Goal: Information Seeking & Learning: Check status

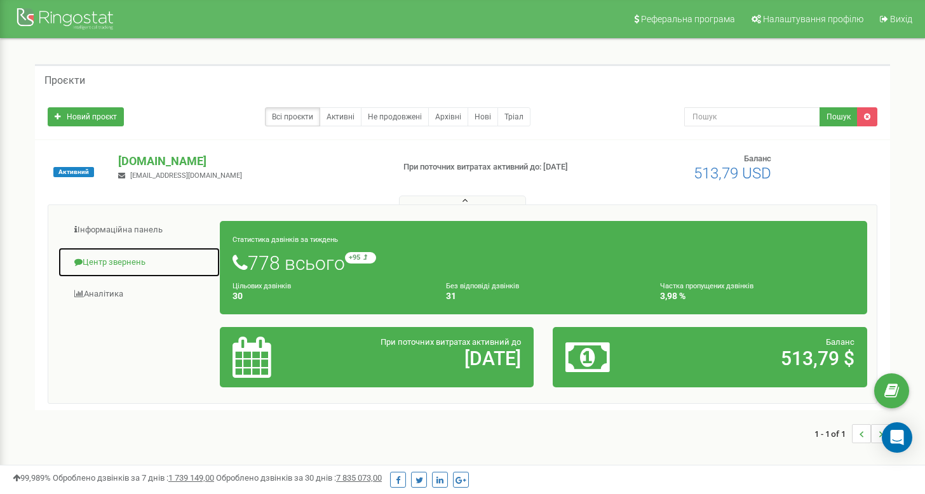
click at [116, 265] on link "Центр звернень" at bounding box center [139, 262] width 163 height 31
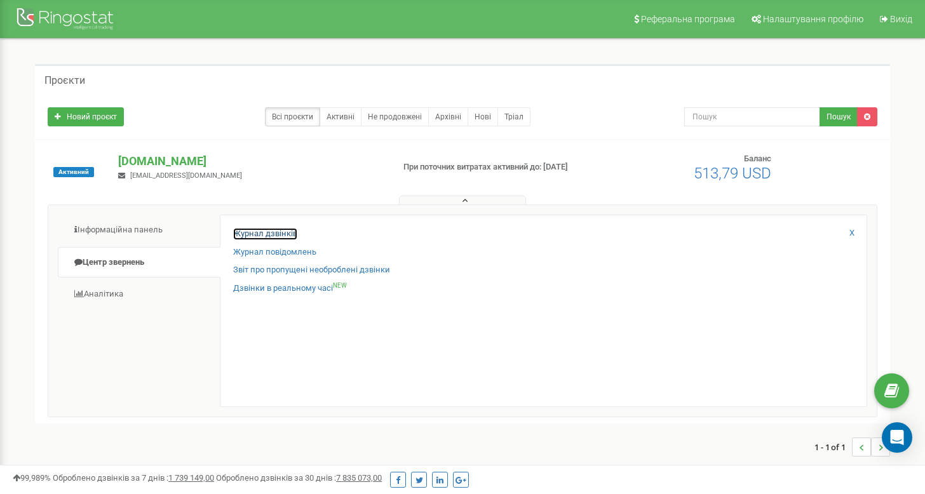
click at [256, 232] on link "Журнал дзвінків" at bounding box center [265, 234] width 64 height 12
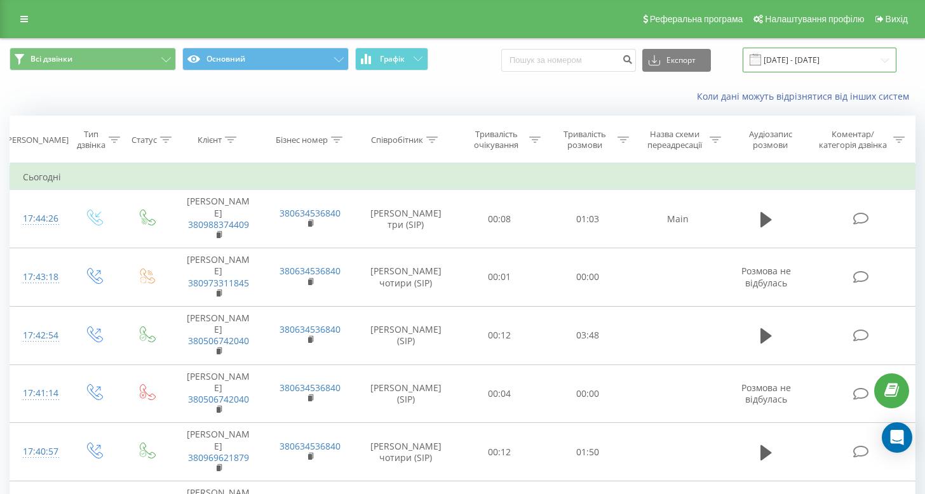
click at [825, 58] on input "[DATE] - [DATE]" at bounding box center [819, 60] width 154 height 25
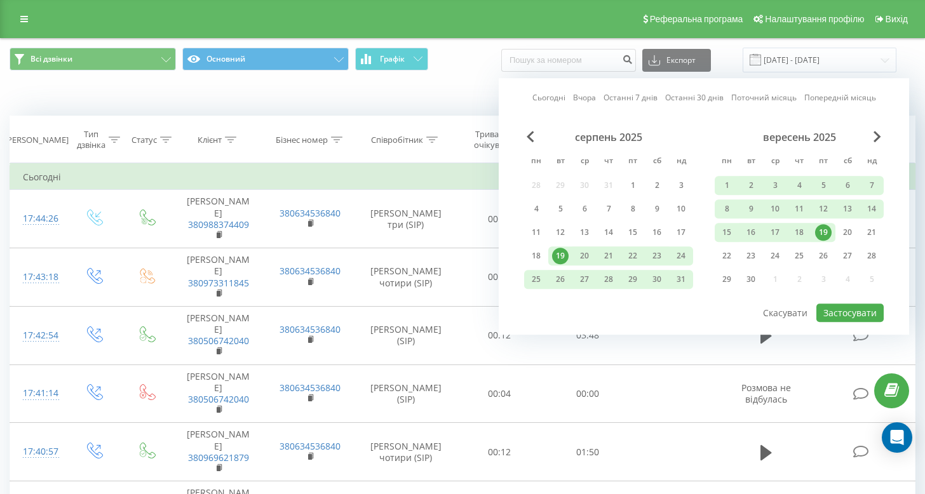
click at [824, 228] on div "19" at bounding box center [823, 232] width 17 height 17
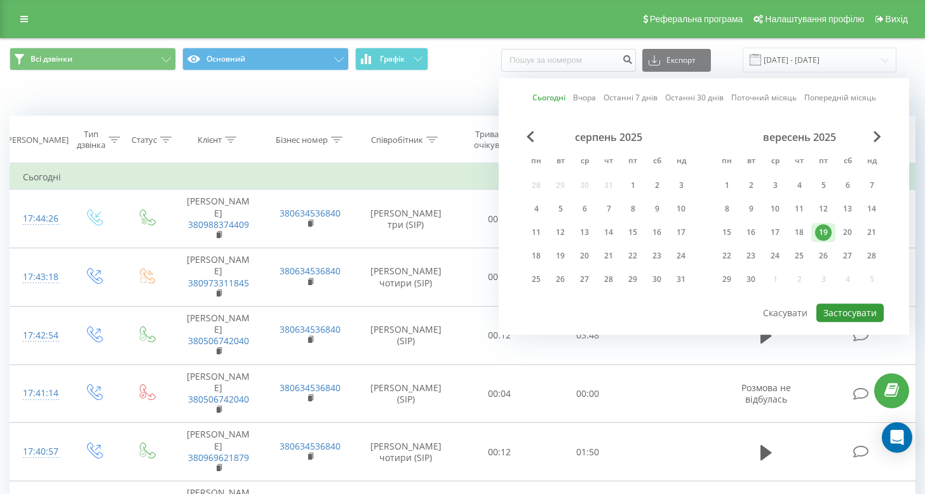
click at [852, 309] on button "Застосувати" at bounding box center [849, 313] width 67 height 18
type input "[DATE] - [DATE]"
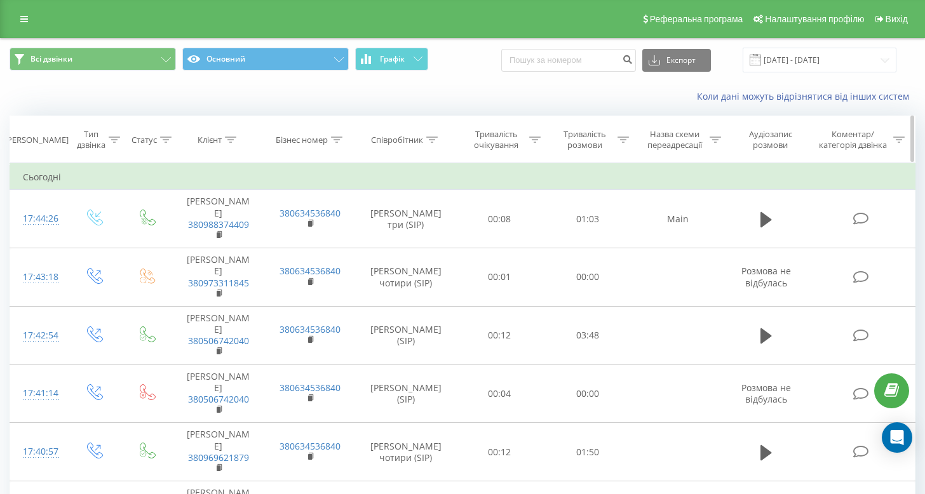
click at [431, 137] on icon at bounding box center [431, 140] width 11 height 6
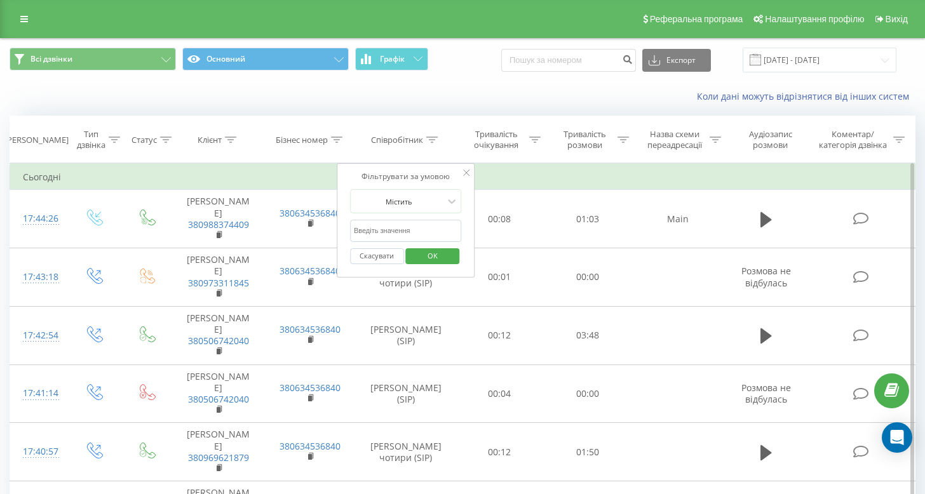
click at [407, 227] on input "text" at bounding box center [406, 231] width 112 height 22
type input "[PERSON_NAME]"
click at [425, 248] on span "OK" at bounding box center [433, 256] width 36 height 20
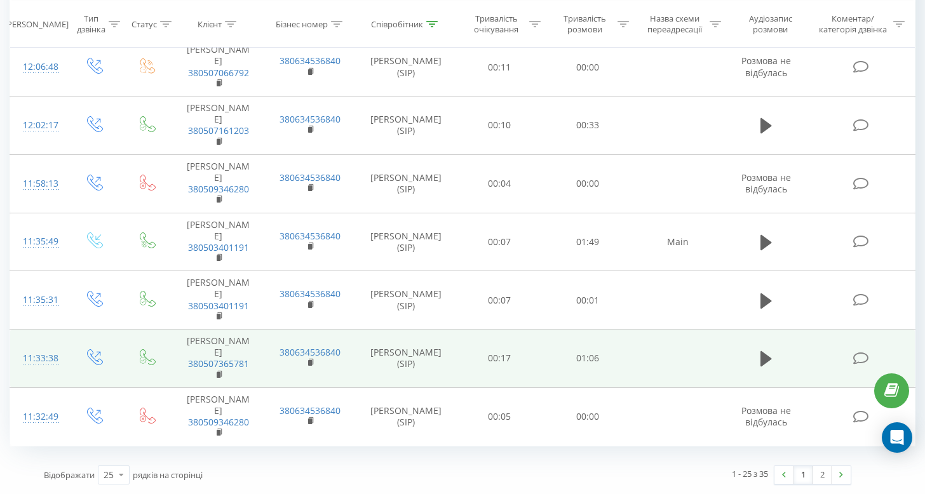
scroll to position [1371, 0]
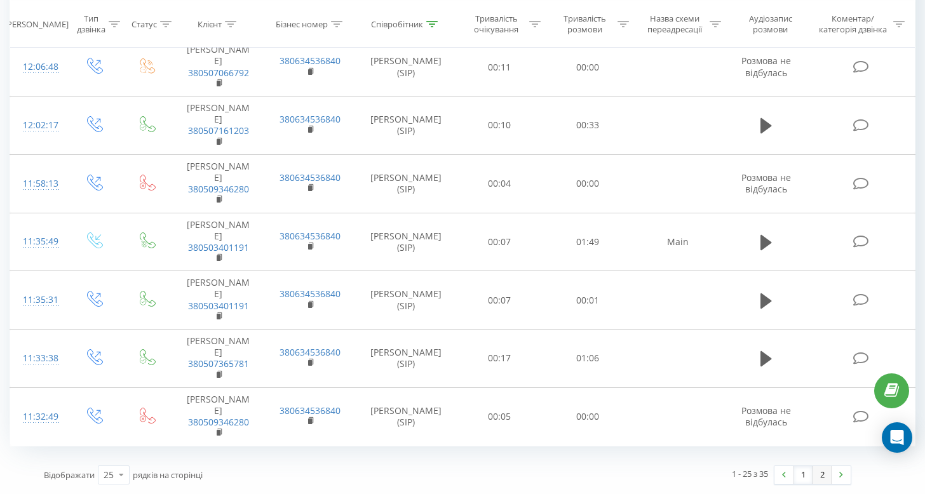
click at [823, 473] on link "2" at bounding box center [821, 475] width 19 height 18
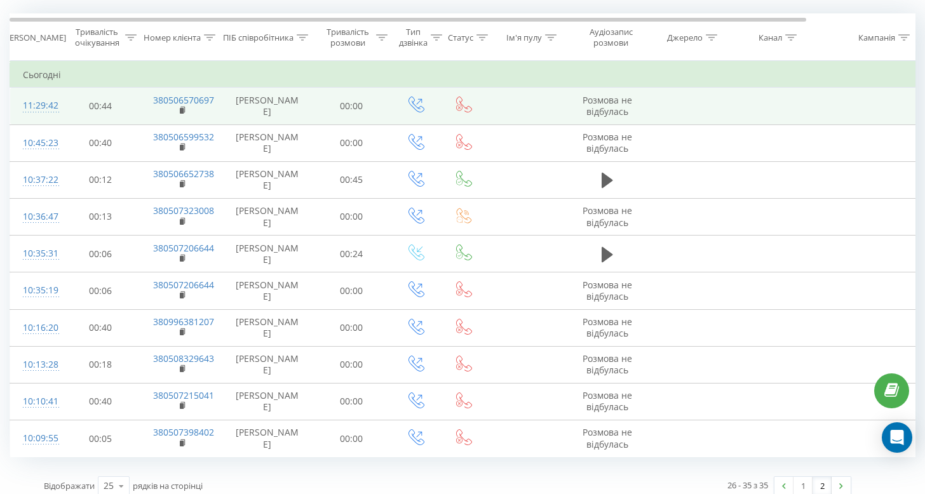
scroll to position [111, 0]
